Goal: Find contact information: Find contact information

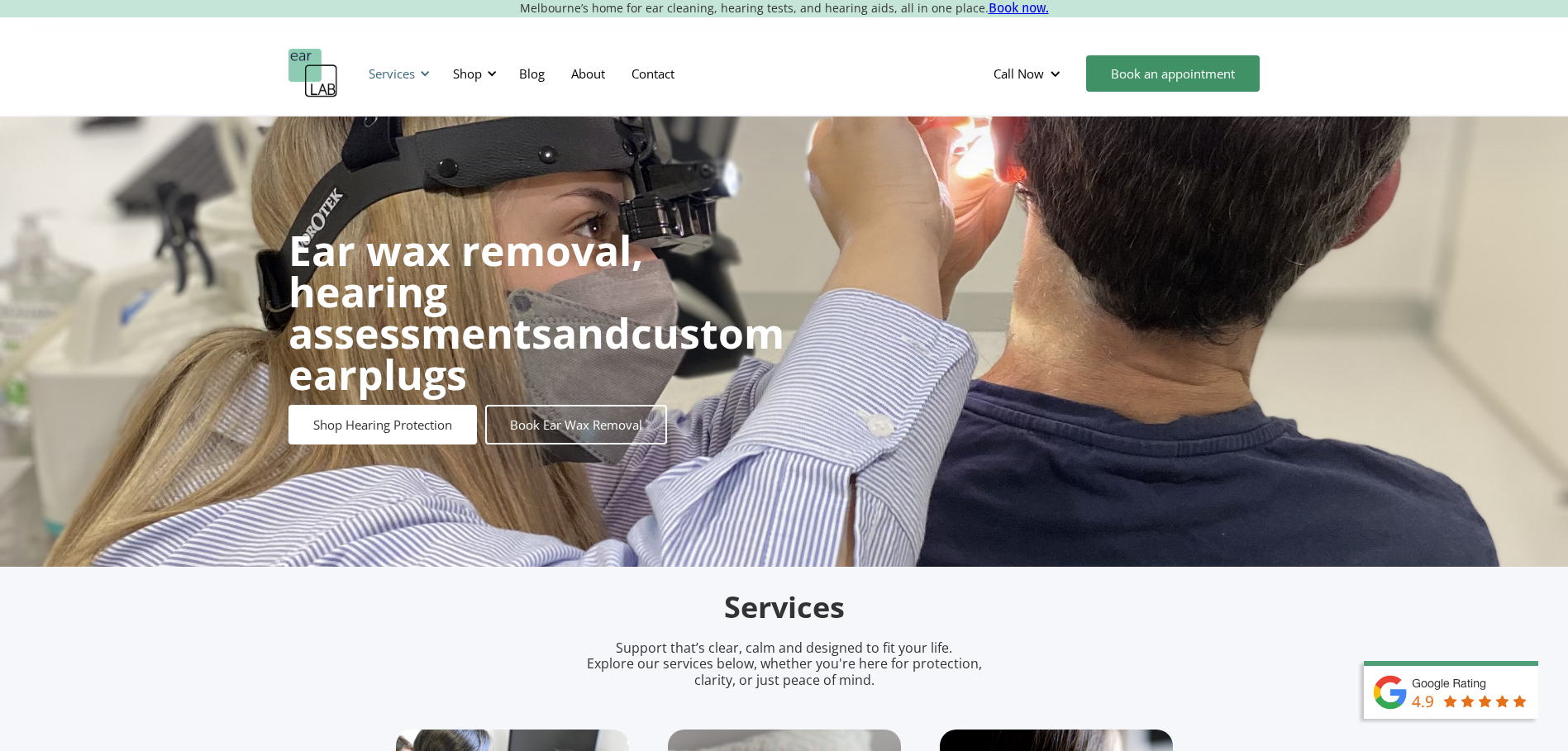
click at [416, 70] on div "Services" at bounding box center [396, 73] width 76 height 49
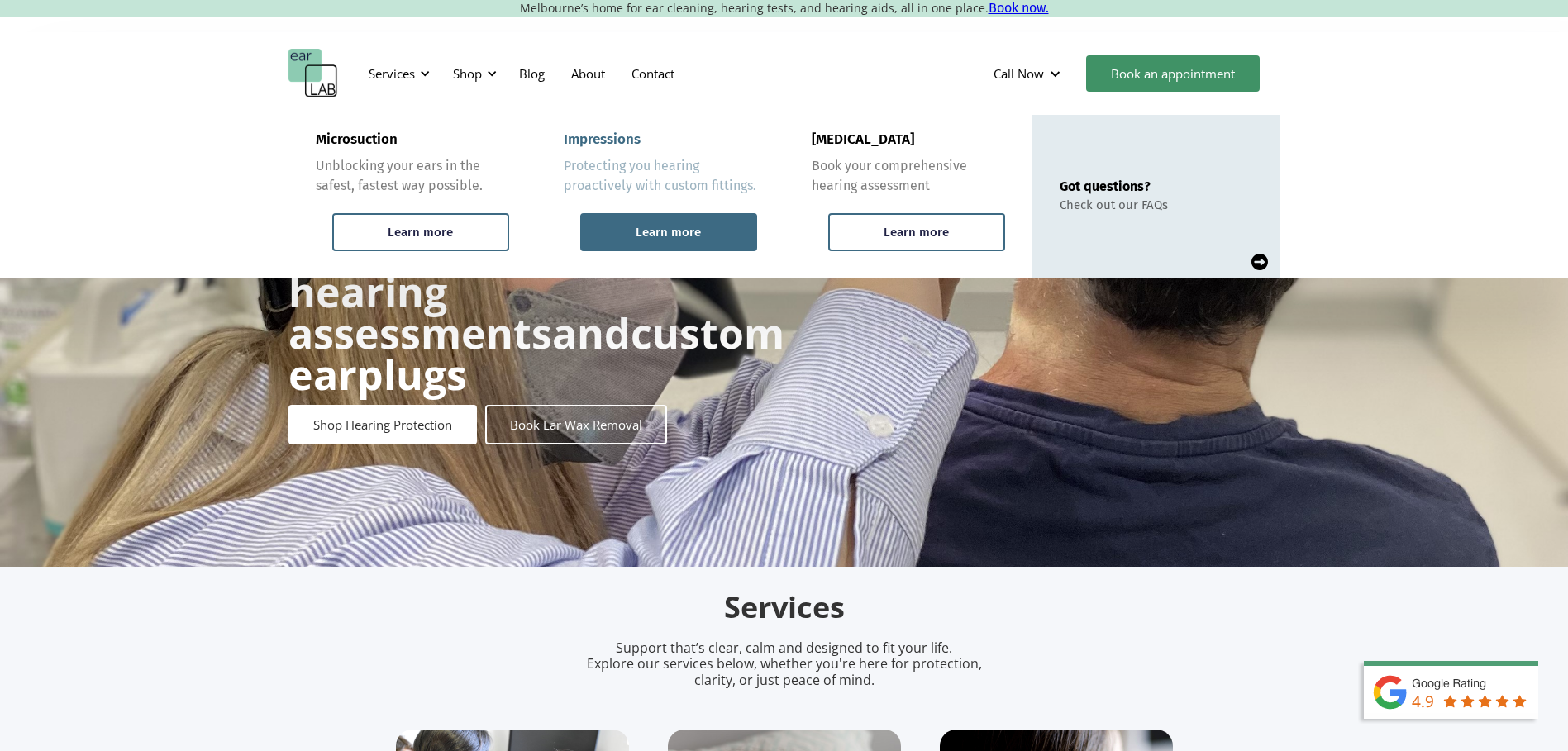
click at [666, 221] on div "Learn more" at bounding box center [668, 231] width 176 height 38
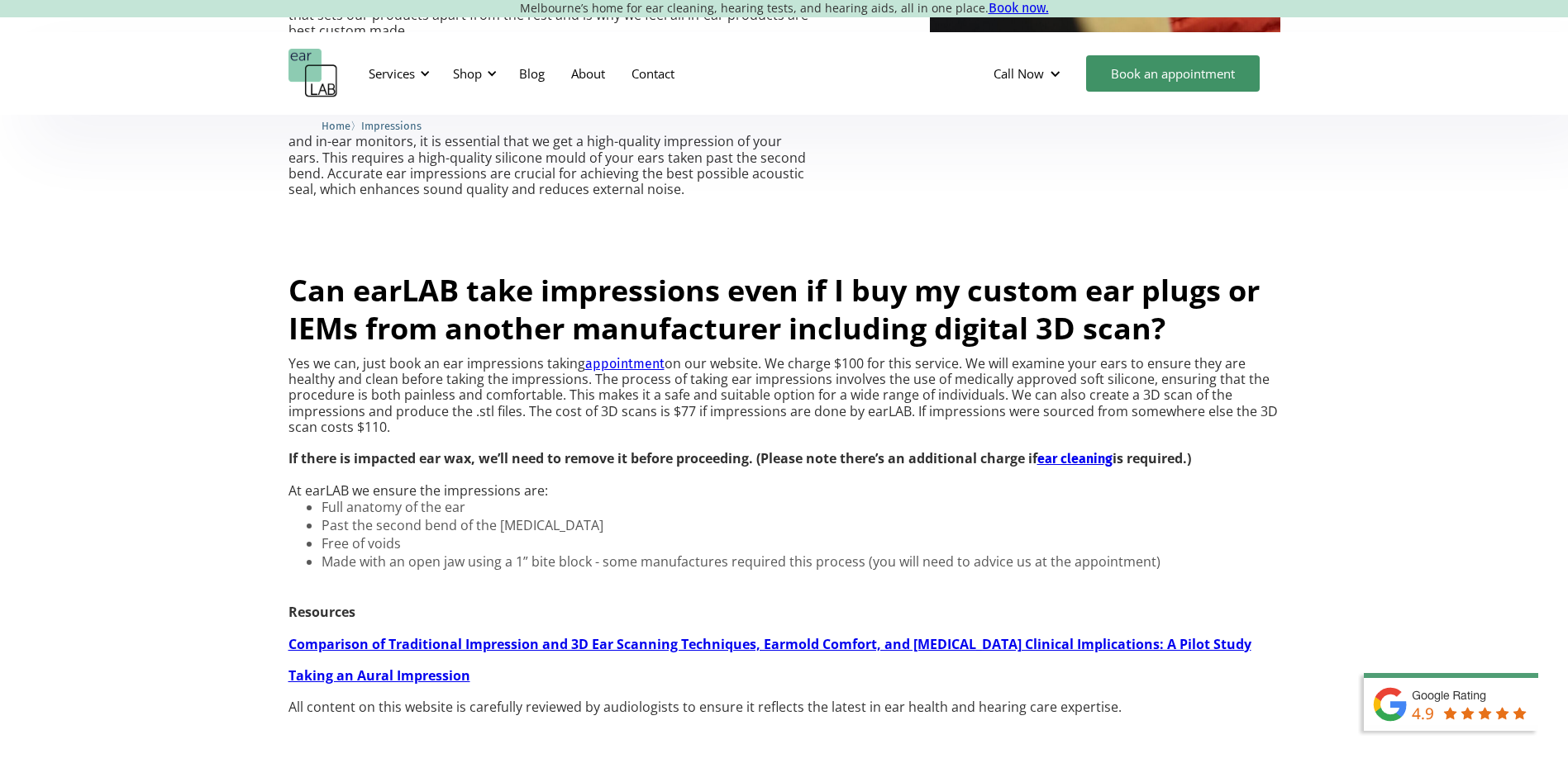
scroll to position [1322, 0]
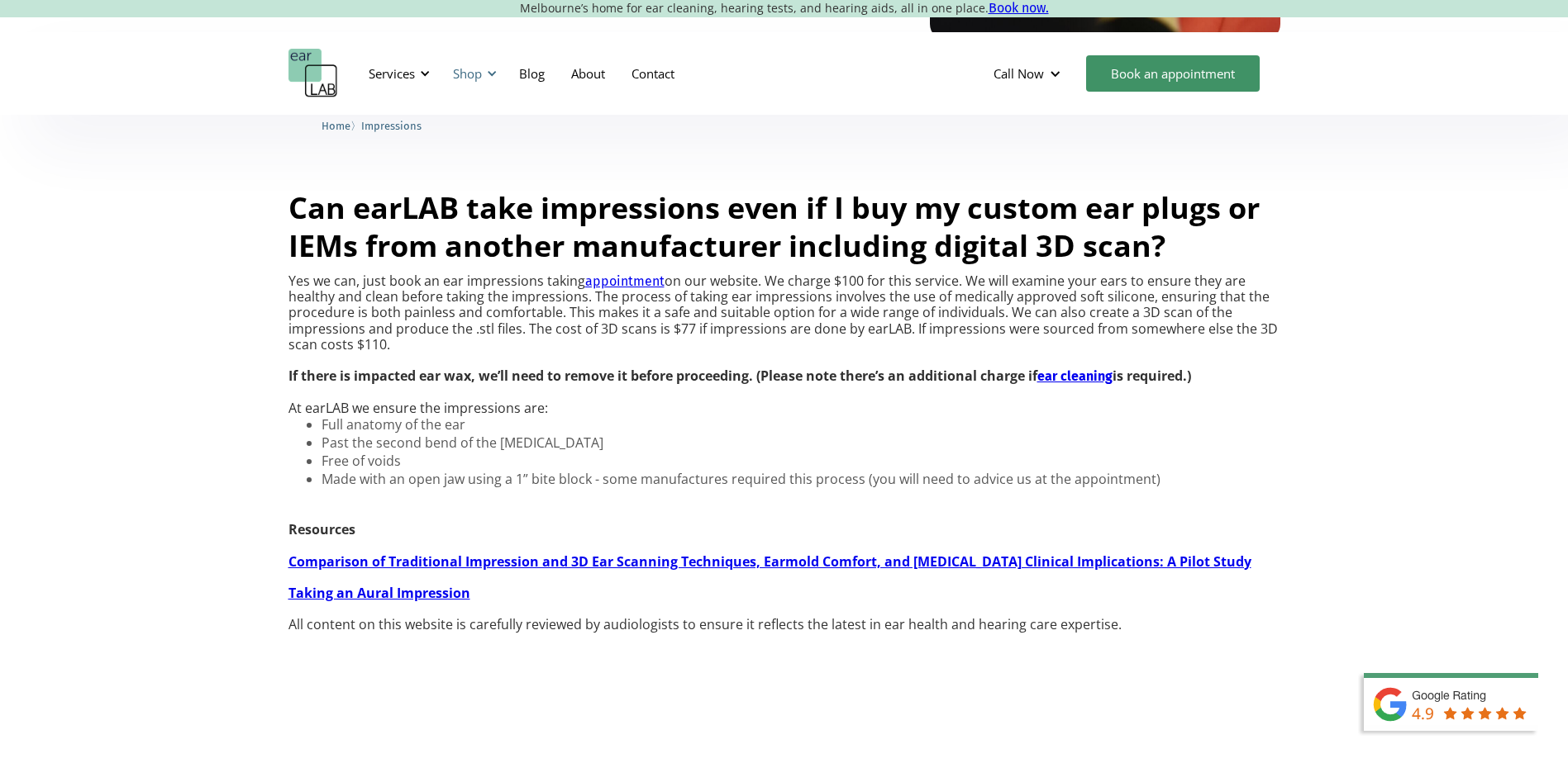
click at [476, 69] on div "Shop" at bounding box center [467, 74] width 29 height 17
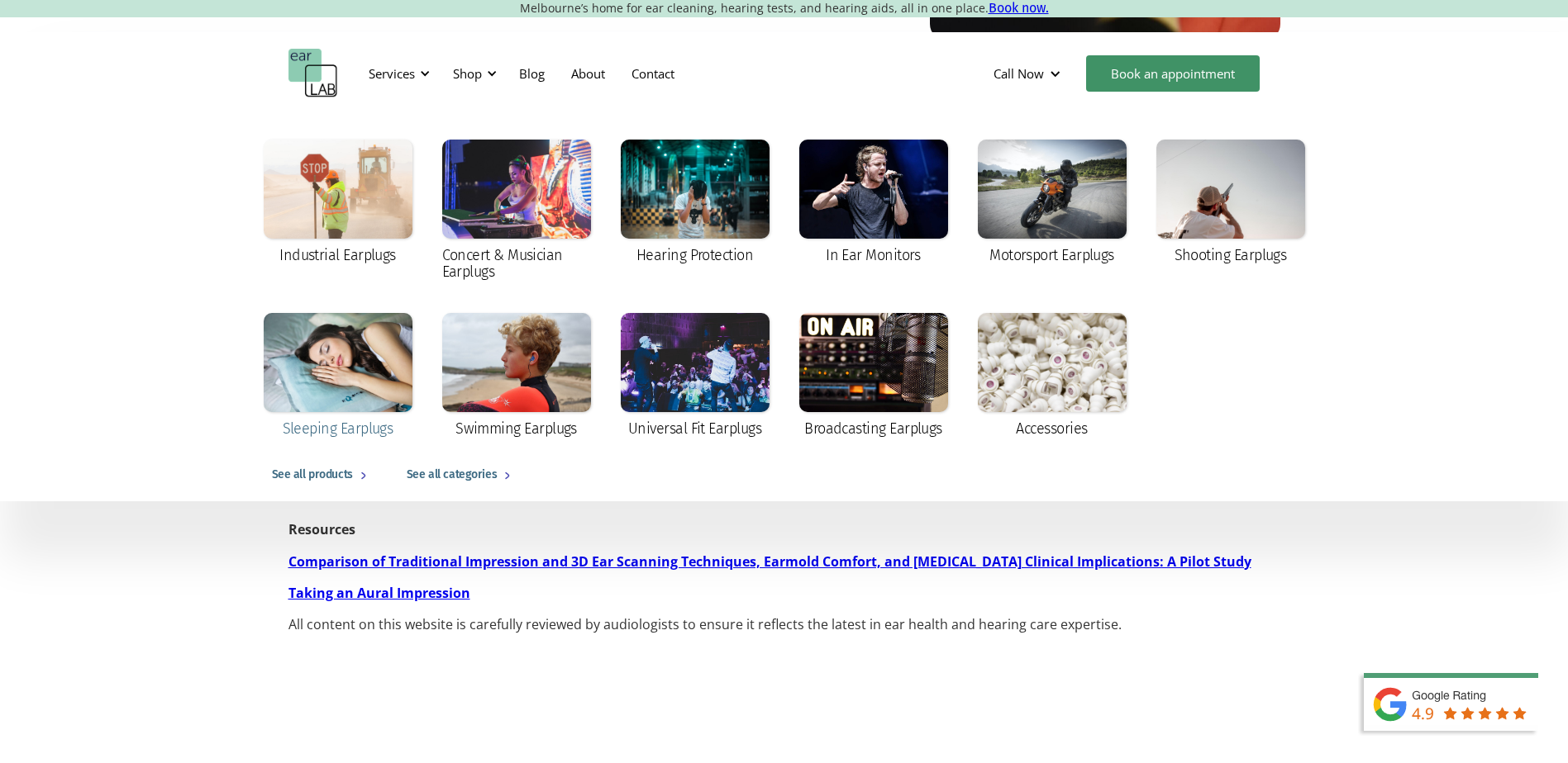
click at [330, 355] on div at bounding box center [337, 363] width 148 height 99
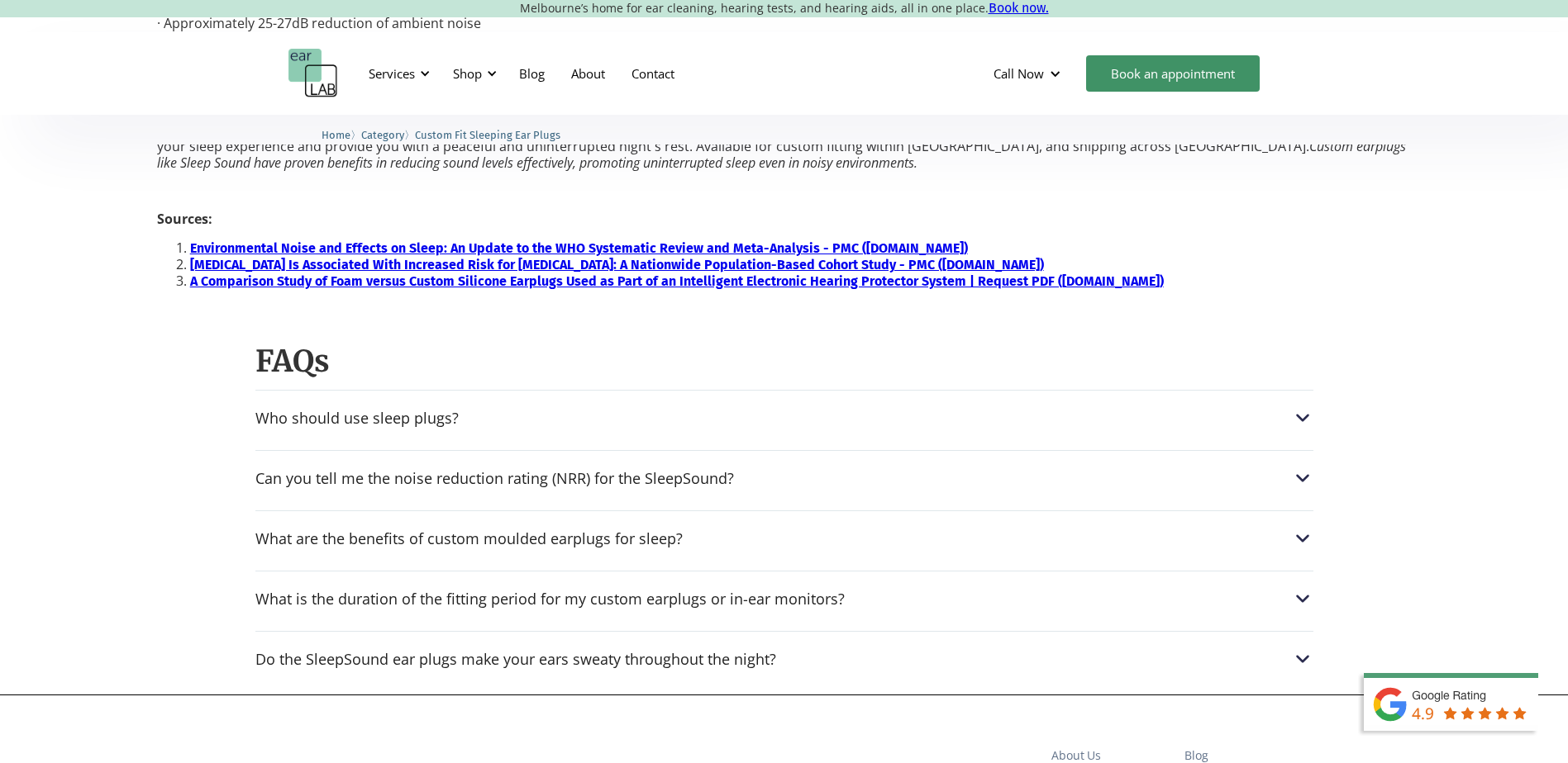
scroll to position [1652, 0]
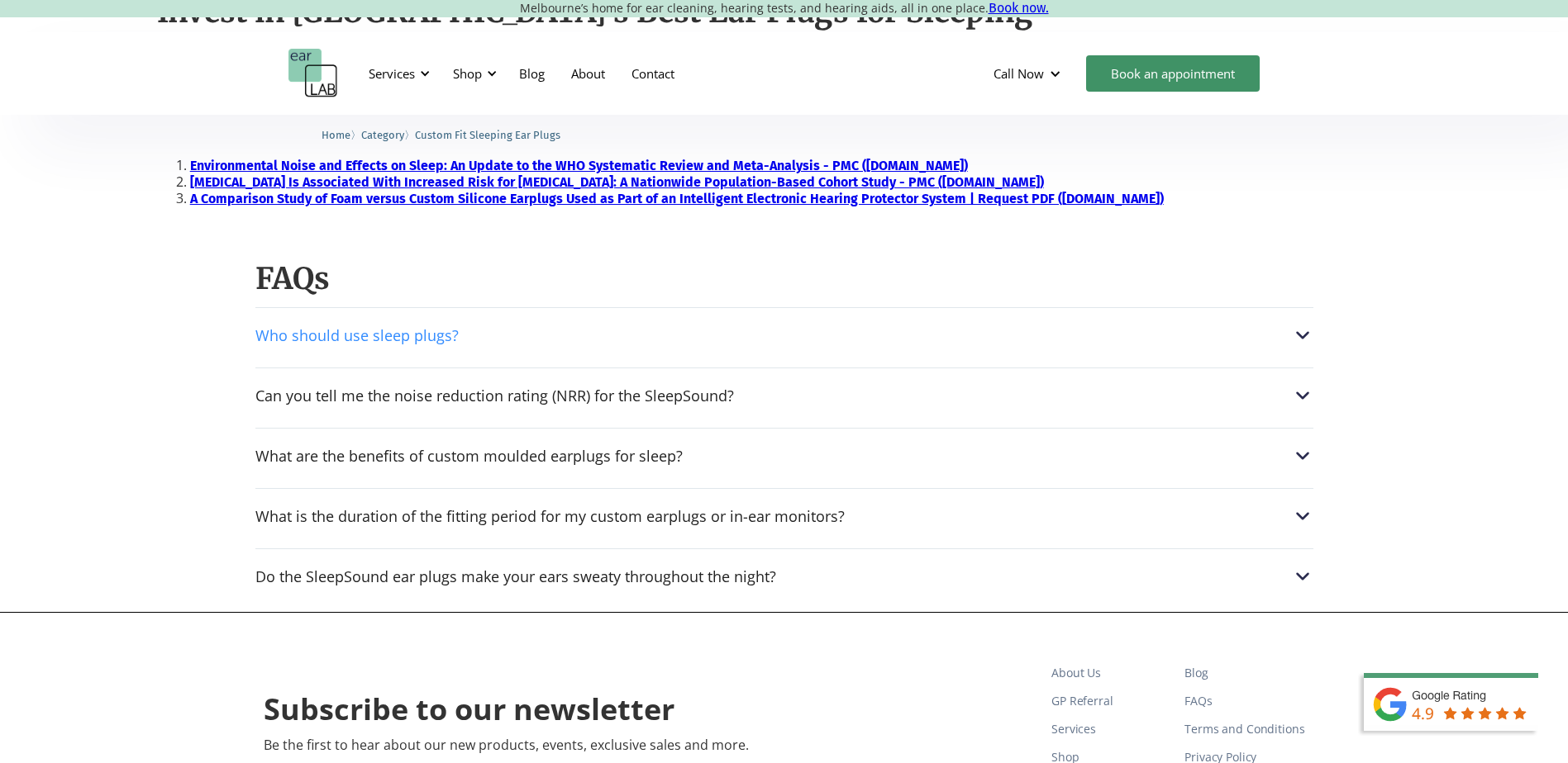
click at [532, 327] on div "Who should use sleep plugs?" at bounding box center [784, 335] width 1057 height 21
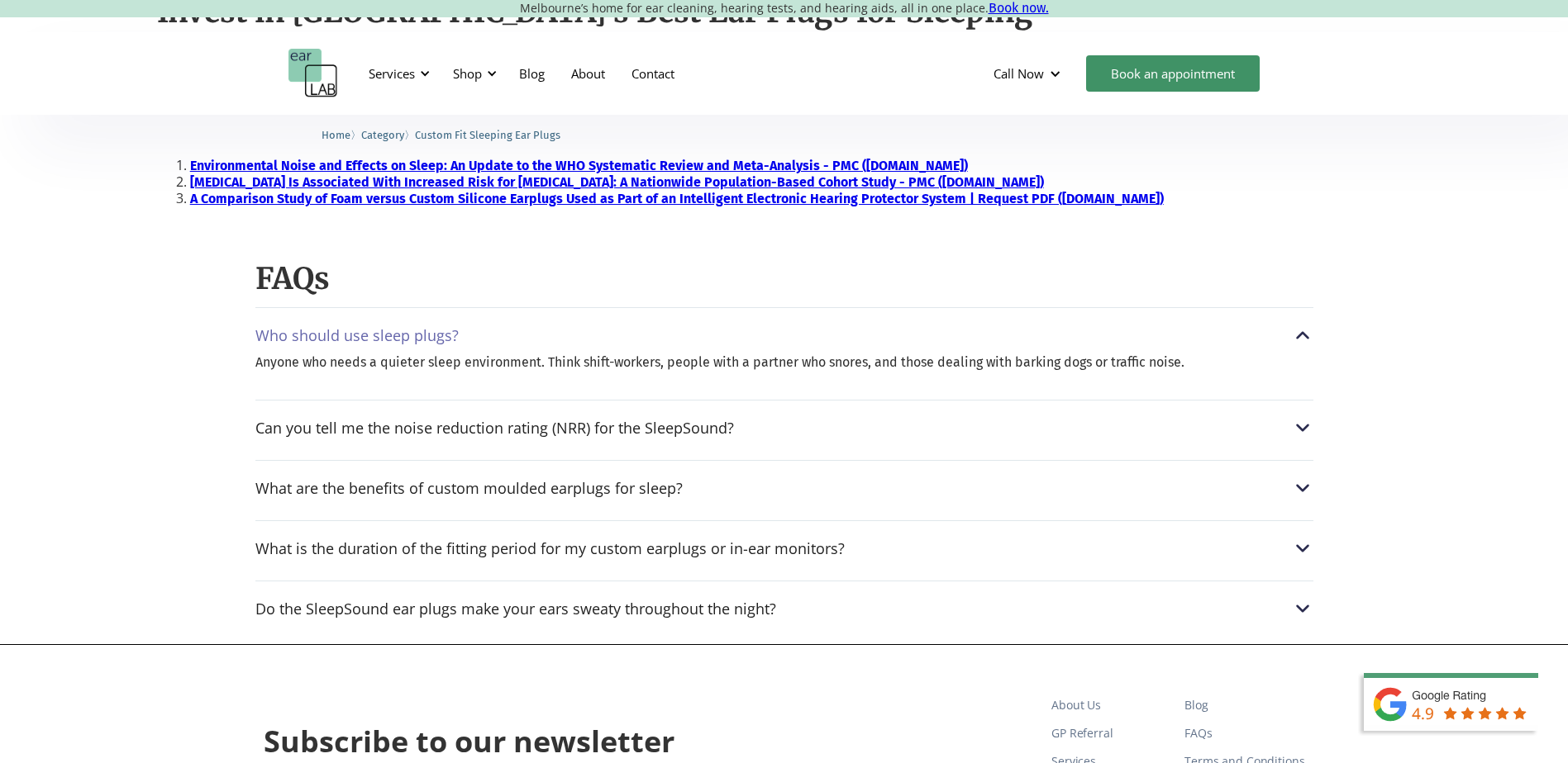
click at [532, 327] on div "Who should use sleep plugs?" at bounding box center [784, 335] width 1057 height 21
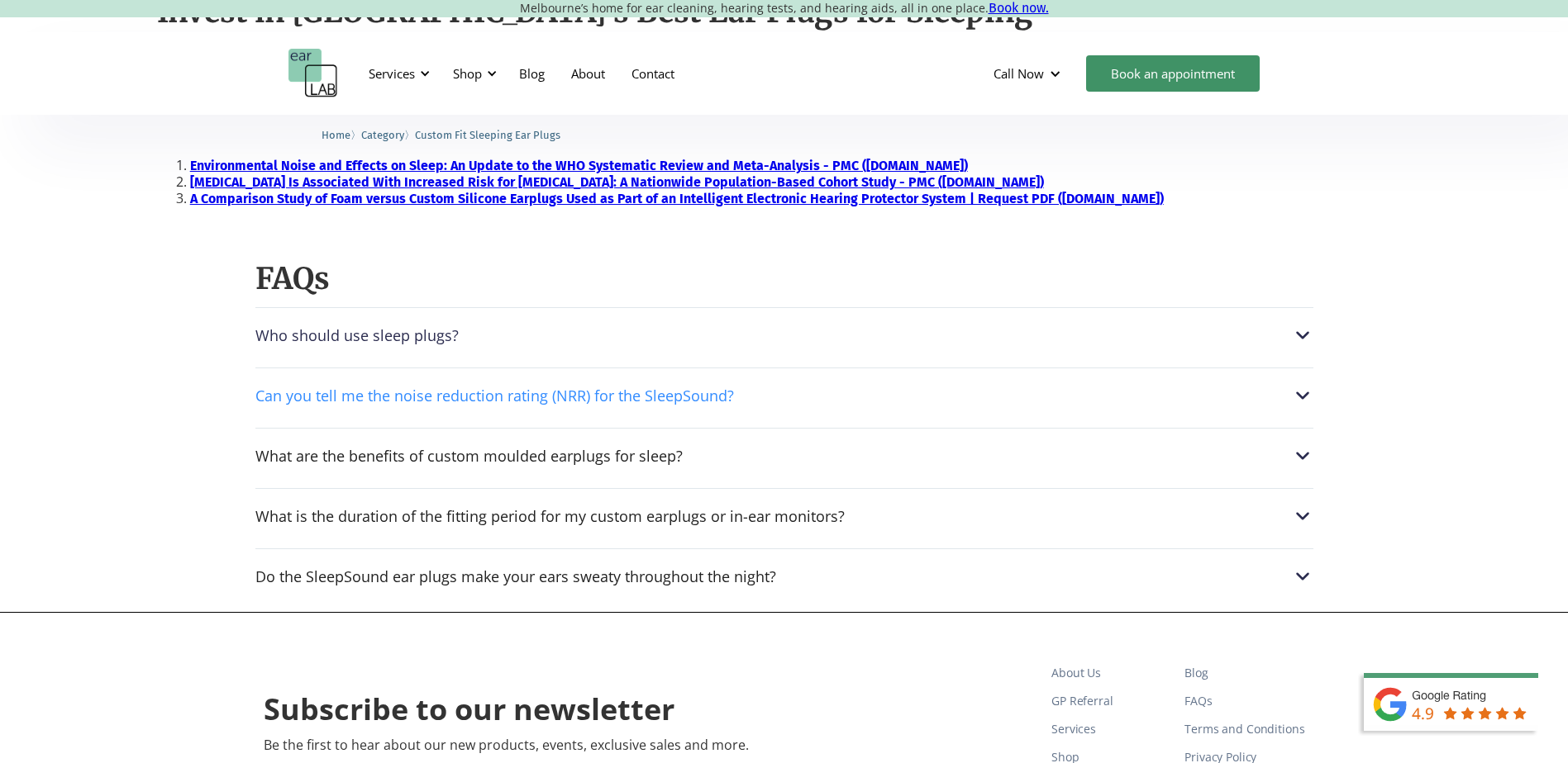
click at [527, 396] on div "Can you tell me the noise reduction rating (NRR) for the SleepSound?" at bounding box center [495, 395] width 479 height 17
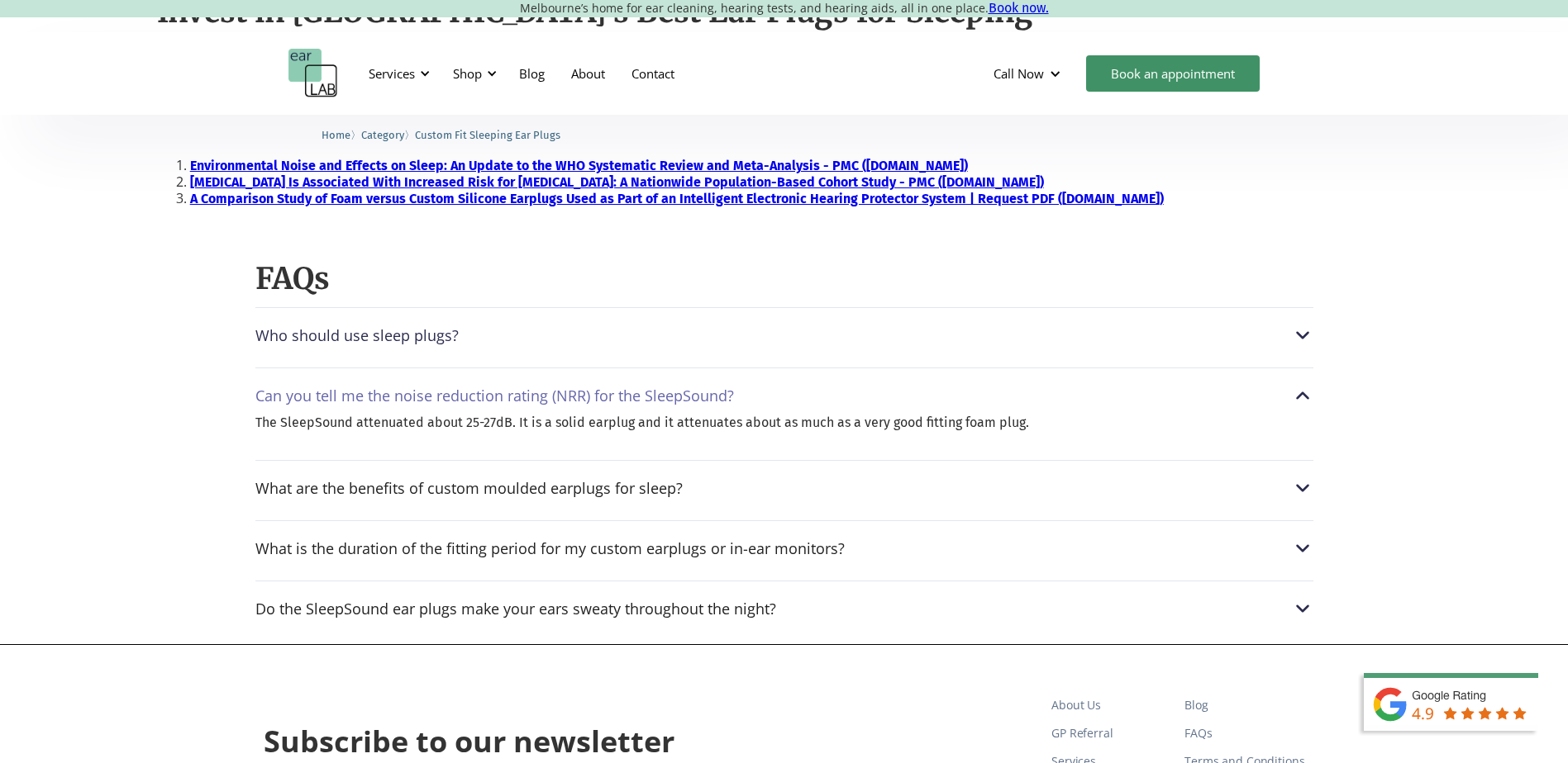
click at [525, 381] on div "Can you tell me the noise reduction rating (NRR) for the SleepSound? The SleepS…" at bounding box center [784, 407] width 1057 height 79
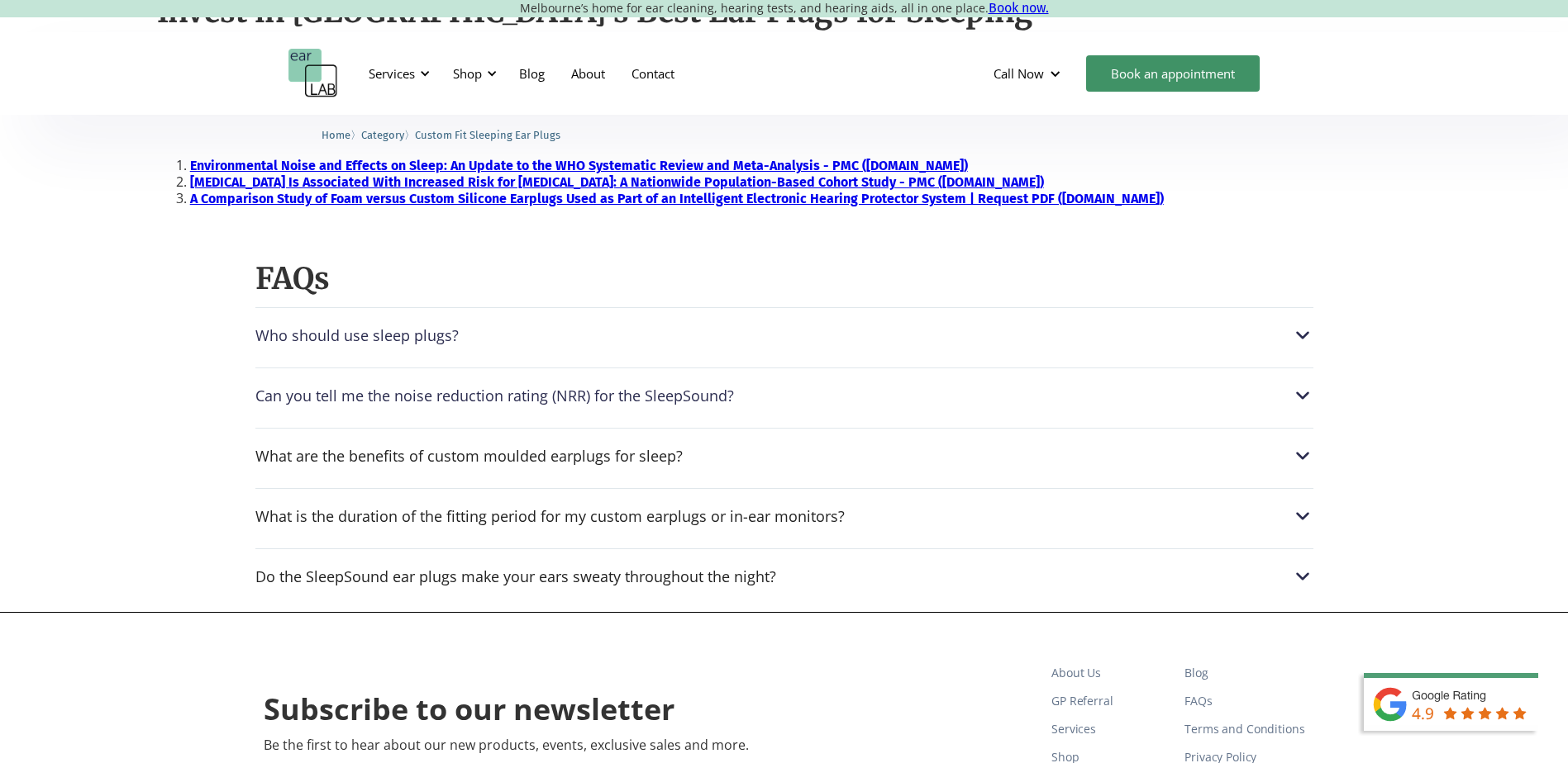
click at [530, 438] on div "What are the benefits of custom moulded earplugs for sleep? Unlike off-the-shel…" at bounding box center [784, 451] width 1057 height 47
click at [527, 456] on div "What are the benefits of custom moulded earplugs for sleep?" at bounding box center [469, 456] width 427 height 17
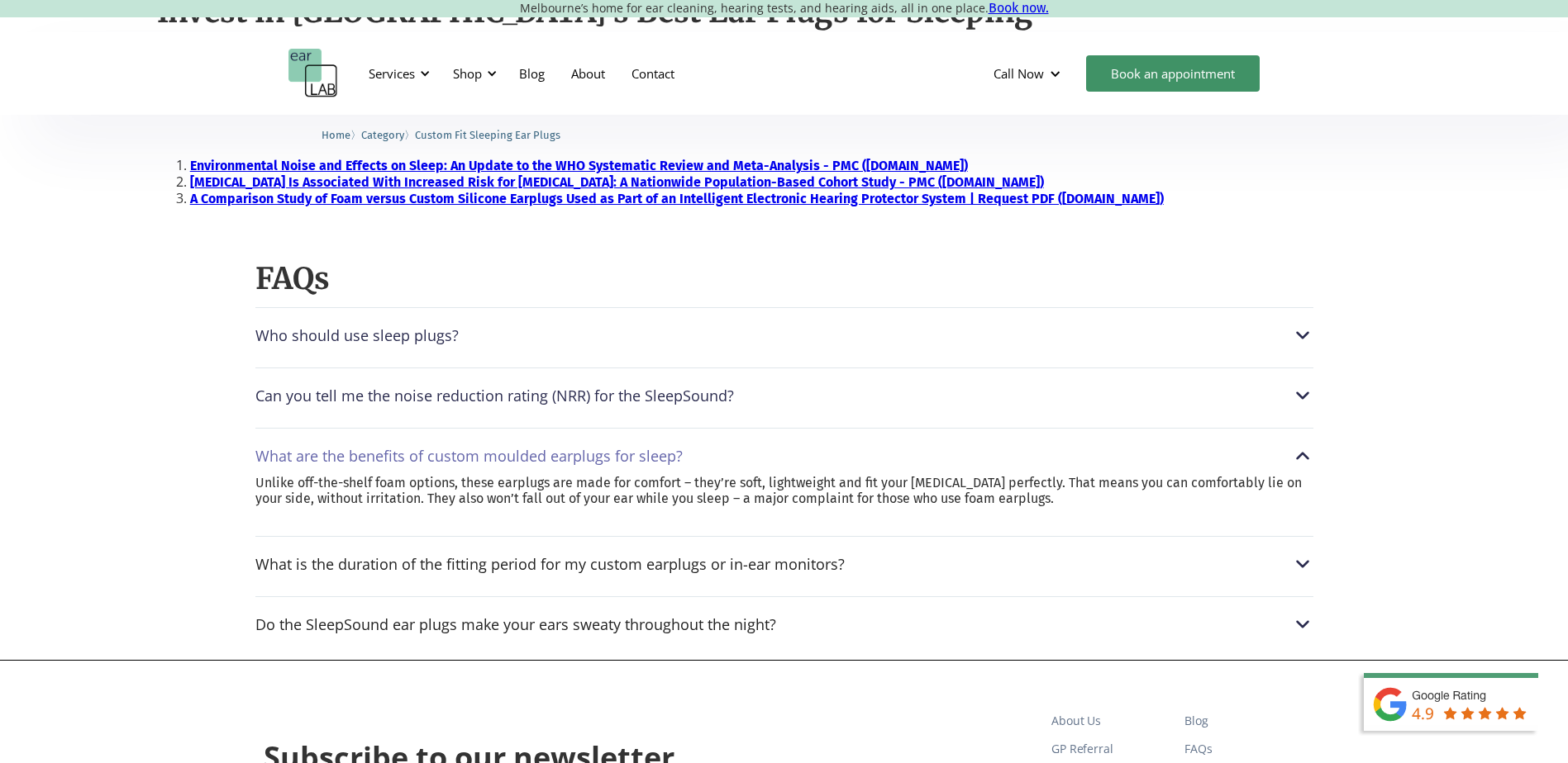
click at [522, 448] on div "What are the benefits of custom moulded earplugs for sleep?" at bounding box center [469, 456] width 427 height 17
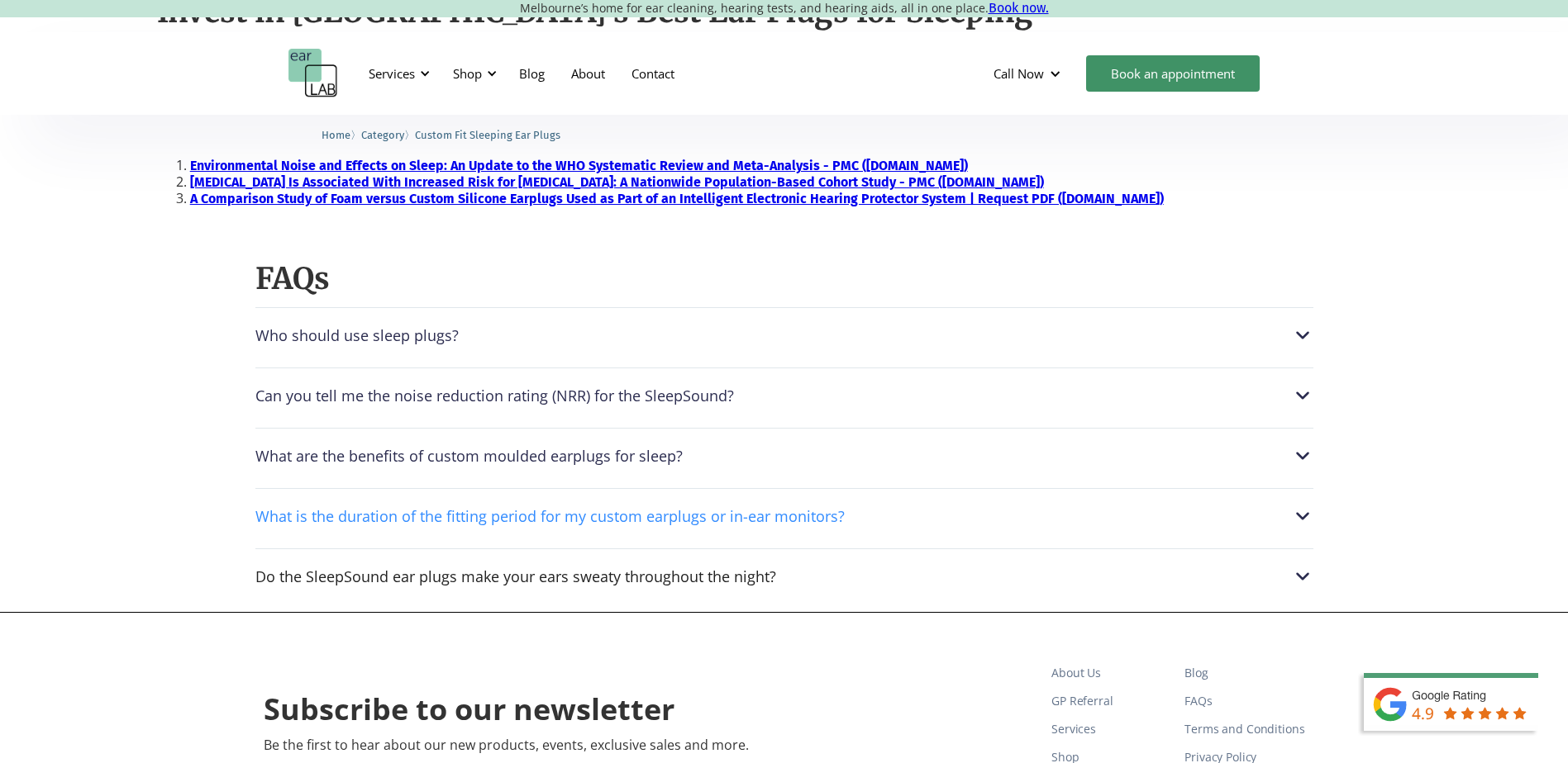
click at [557, 508] on div "What is the duration of the fitting period for my custom earplugs or in-ear mon…" at bounding box center [550, 517] width 589 height 17
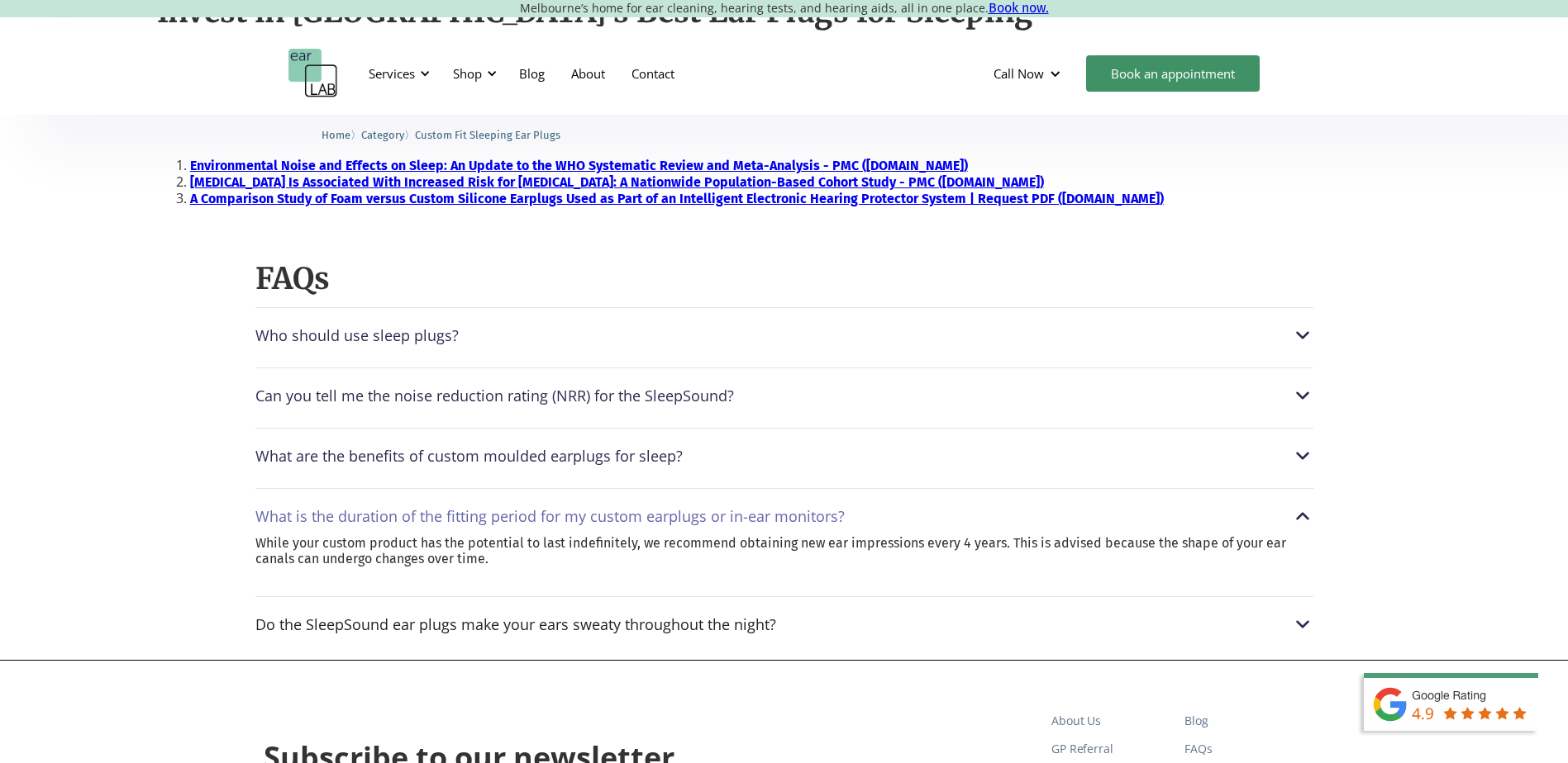
click at [558, 508] on div "What is the duration of the fitting period for my custom earplugs or in-ear mon…" at bounding box center [550, 517] width 589 height 17
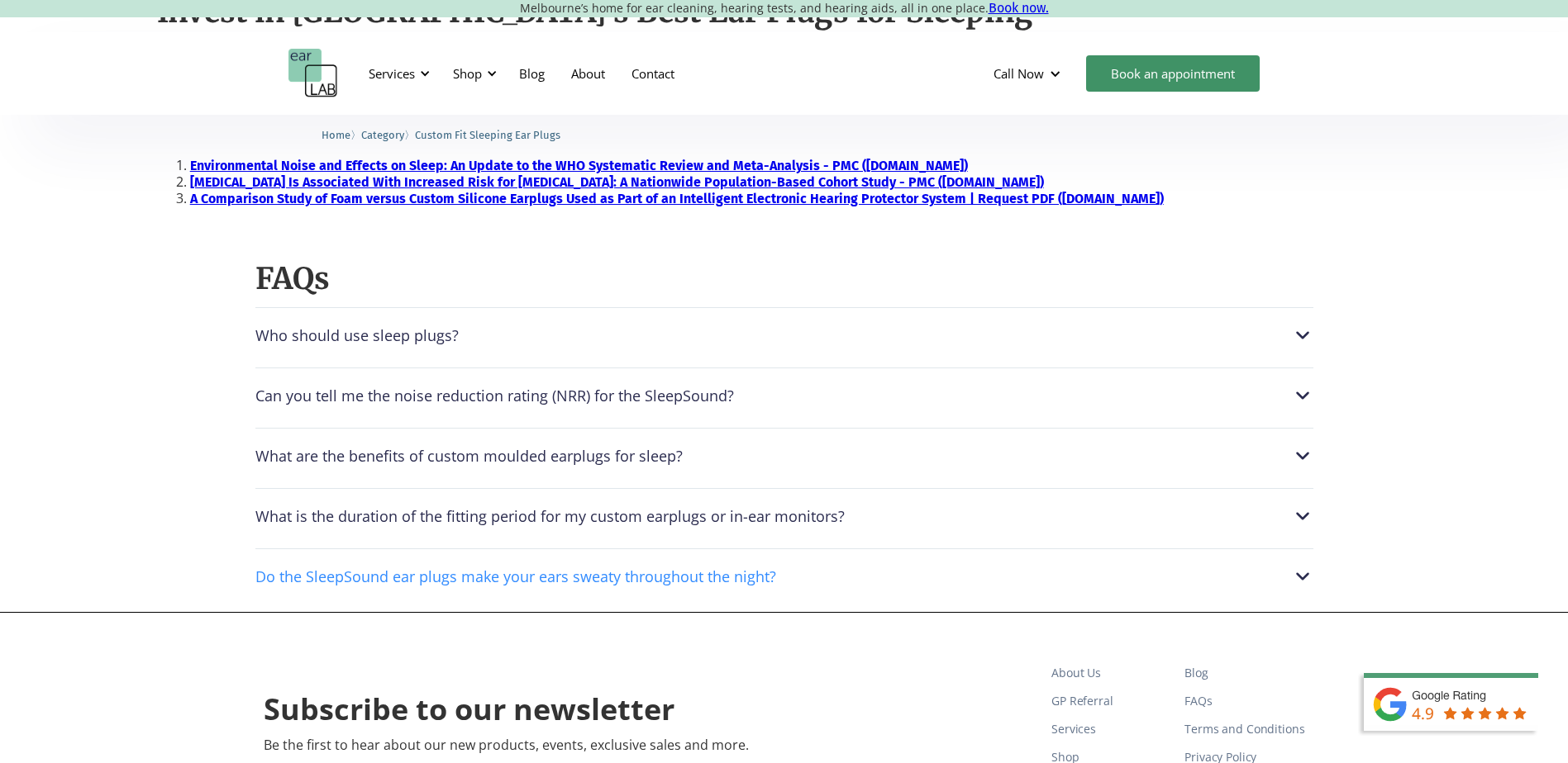
click at [523, 568] on div "Do the SleepSound ear plugs make your ears sweaty throughout the night?" at bounding box center [516, 576] width 521 height 17
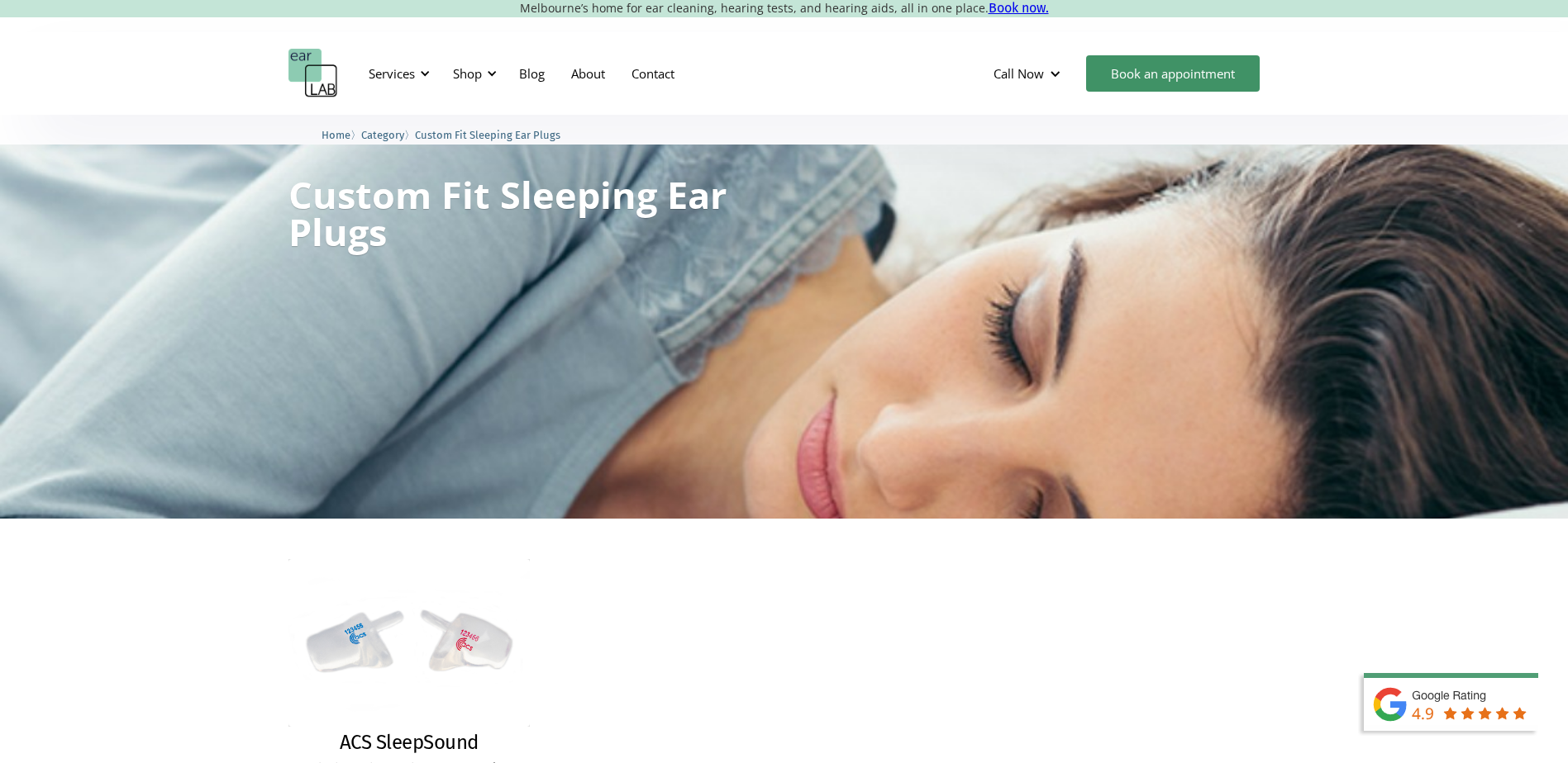
scroll to position [0, 0]
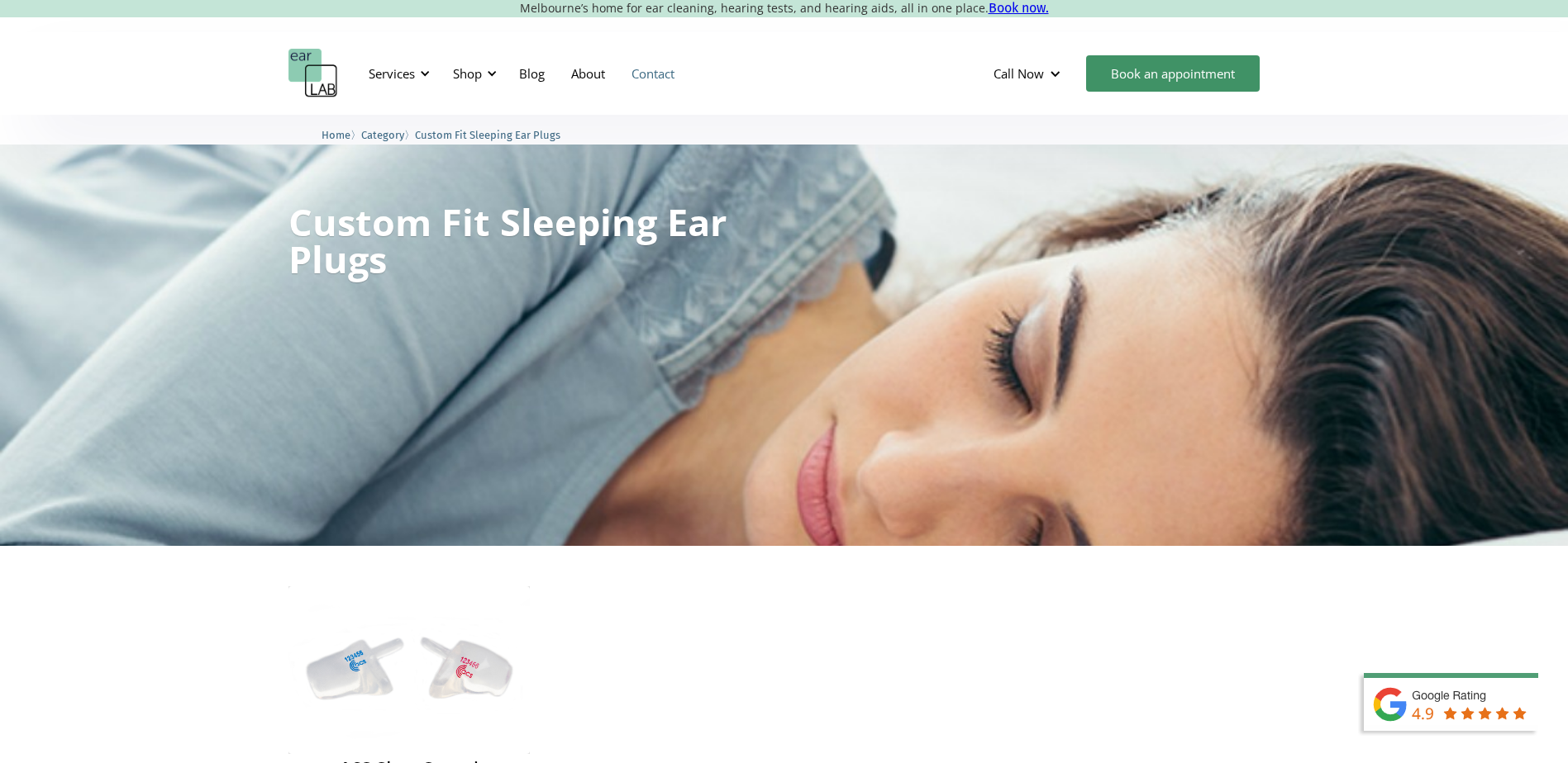
click at [655, 60] on link "Contact" at bounding box center [652, 73] width 69 height 48
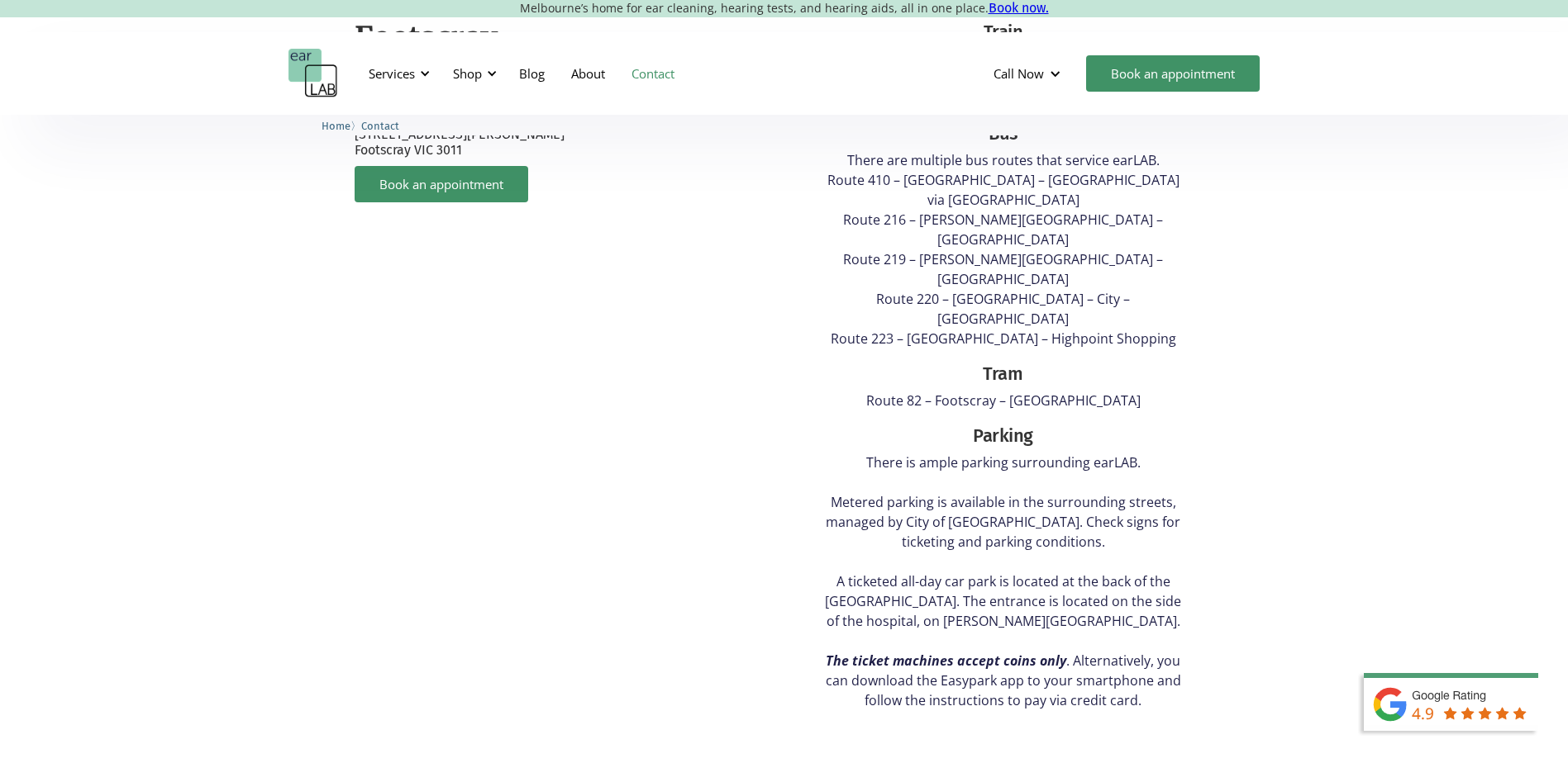
scroll to position [992, 0]
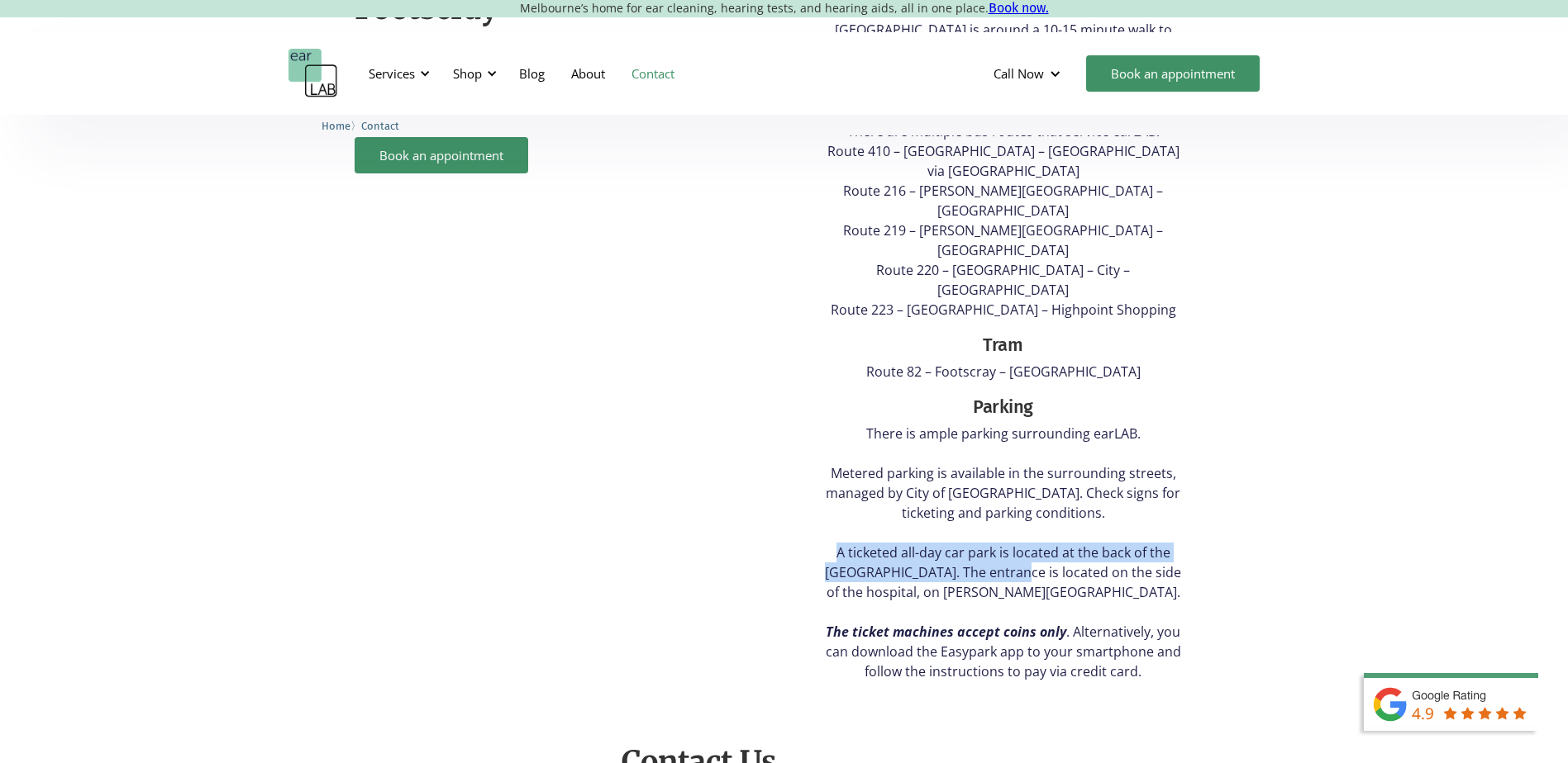
drag, startPoint x: 841, startPoint y: 457, endPoint x: 1011, endPoint y: 470, distance: 170.5
click at [1011, 470] on p "There is ample parking surrounding earLAB. ‍ Metered parking is available in th…" at bounding box center [1002, 552] width 369 height 257
drag, startPoint x: 1011, startPoint y: 470, endPoint x: 1028, endPoint y: 471, distance: 17.0
click at [1028, 471] on p "There is ample parking surrounding earLAB. ‍ Metered parking is available in th…" at bounding box center [1002, 552] width 369 height 257
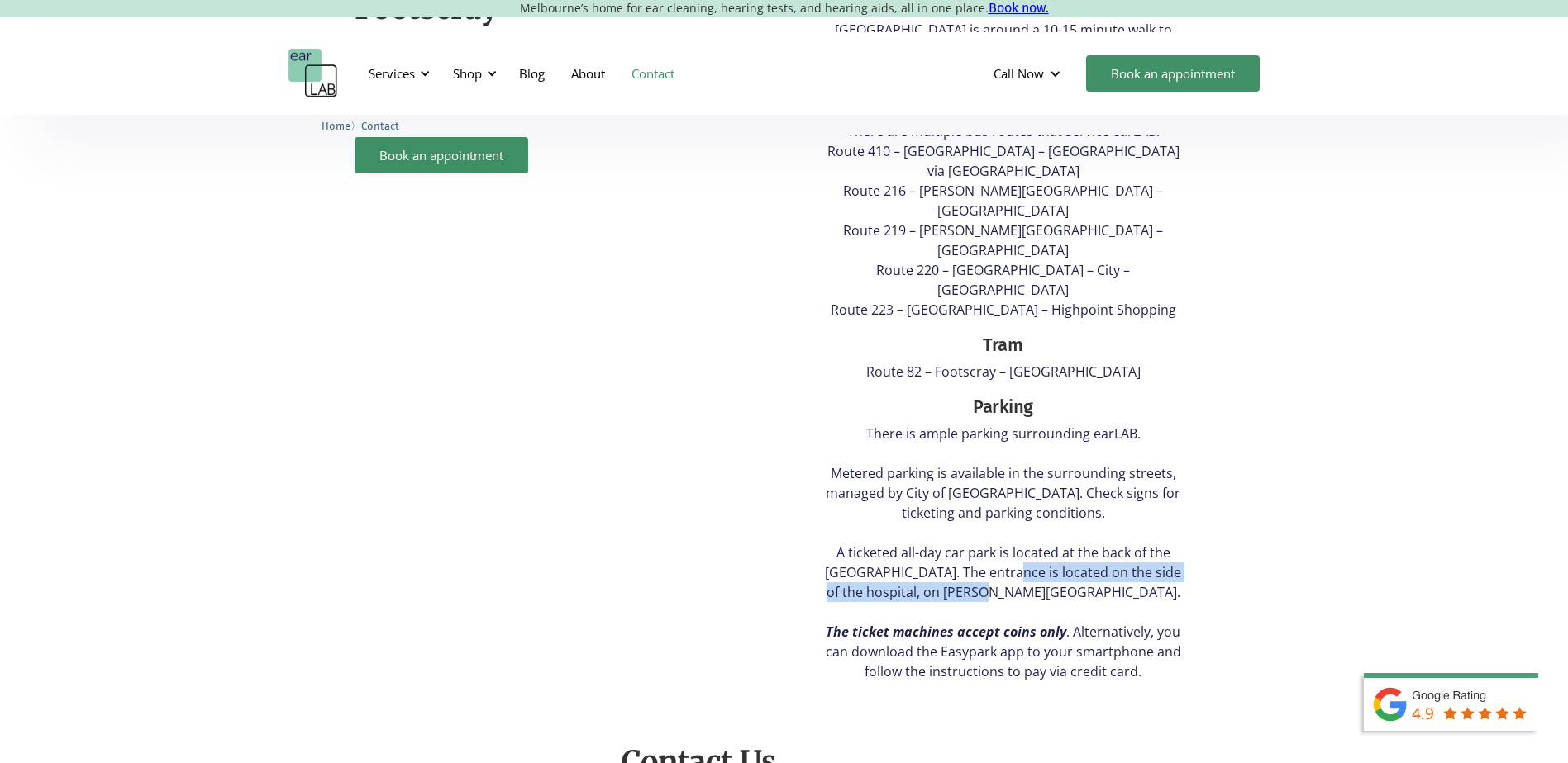
drag, startPoint x: 1003, startPoint y: 473, endPoint x: 1027, endPoint y: 483, distance: 26.0
click at [1027, 483] on p "There is ample parking surrounding earLAB. ‍ Metered parking is available in th…" at bounding box center [1002, 552] width 369 height 257
drag, startPoint x: 1027, startPoint y: 483, endPoint x: 982, endPoint y: 506, distance: 50.5
click at [982, 504] on p "There is ample parking surrounding earLAB. ‍ Metered parking is available in th…" at bounding box center [1002, 552] width 369 height 257
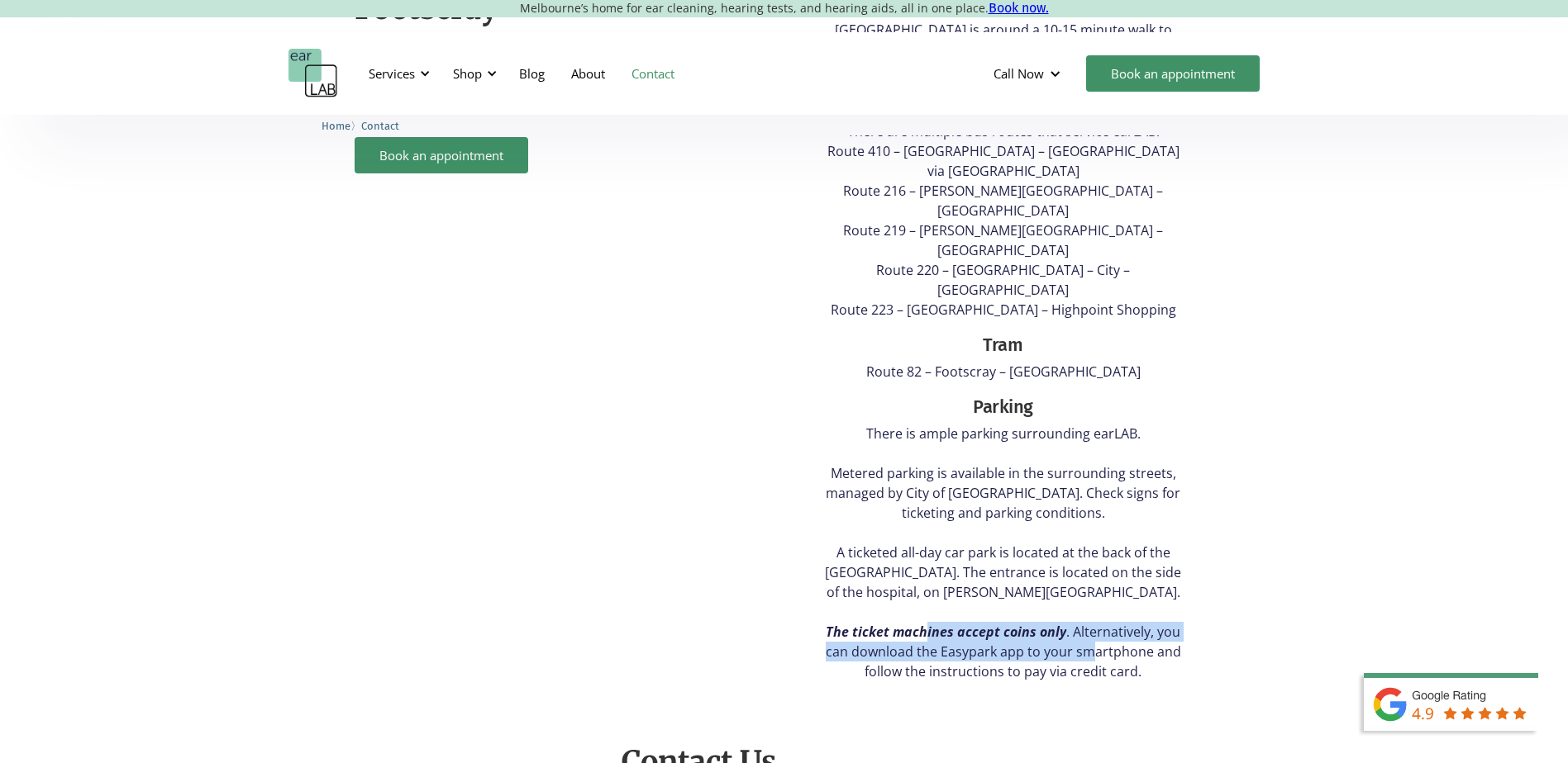
drag, startPoint x: 927, startPoint y: 530, endPoint x: 1090, endPoint y: 556, distance: 165.1
click at [1090, 556] on p "There is ample parking surrounding earLAB. ‍ Metered parking is available in th…" at bounding box center [1002, 552] width 369 height 257
drag, startPoint x: 1090, startPoint y: 556, endPoint x: 1113, endPoint y: 576, distance: 30.5
click at [1125, 562] on p "There is ample parking surrounding earLAB. ‍ Metered parking is available in th…" at bounding box center [1002, 552] width 369 height 257
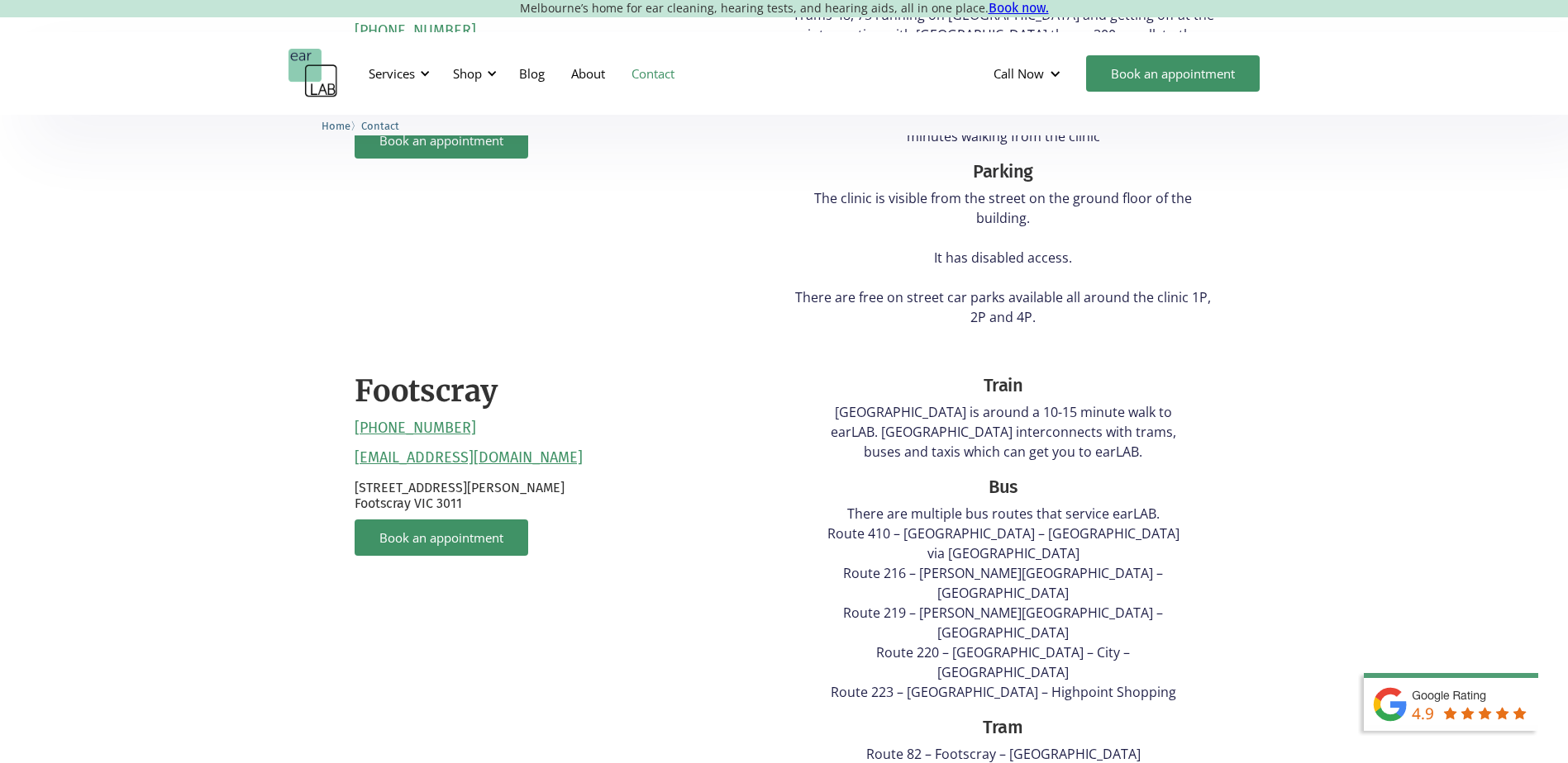
scroll to position [578, 0]
